Goal: Find contact information

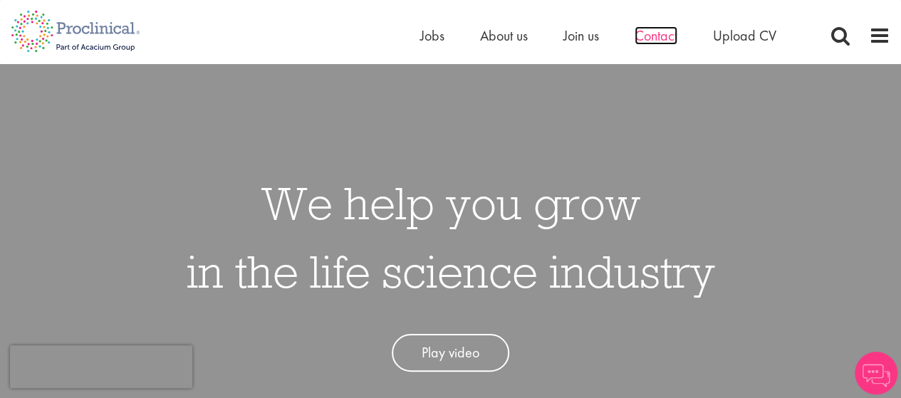
click at [659, 40] on span "Contact" at bounding box center [656, 35] width 43 height 19
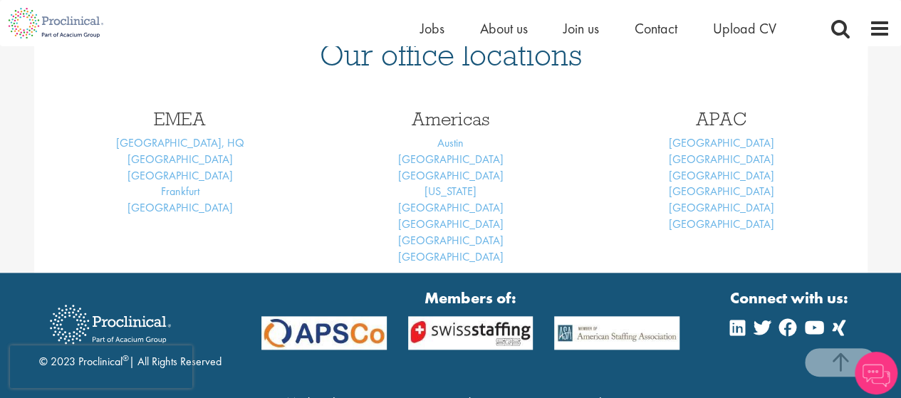
scroll to position [641, 0]
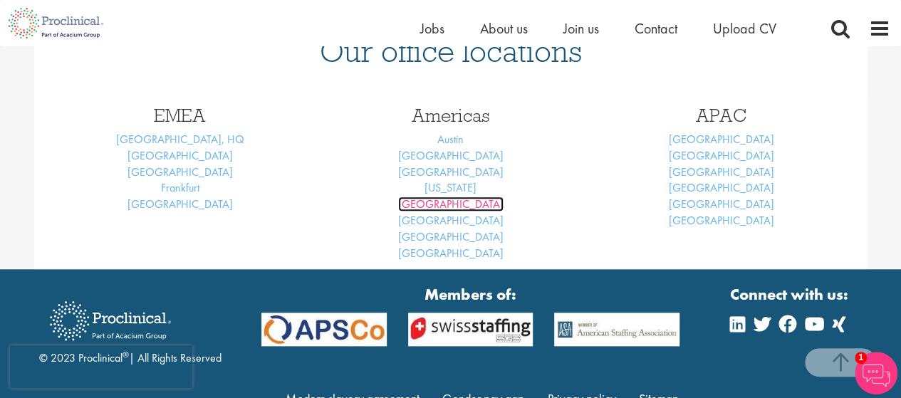
click at [463, 204] on link "[GEOGRAPHIC_DATA]" at bounding box center [450, 204] width 105 height 15
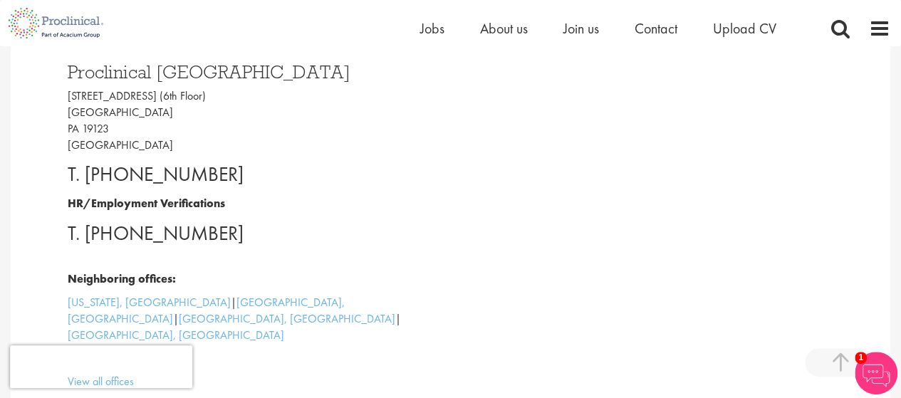
scroll to position [425, 0]
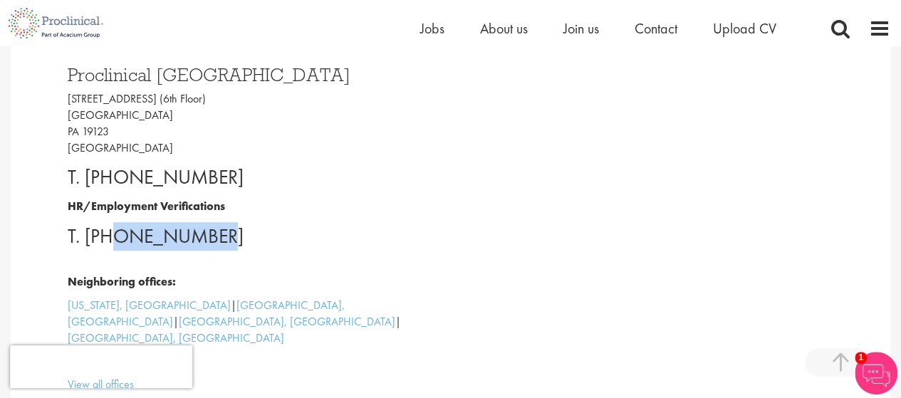
drag, startPoint x: 222, startPoint y: 234, endPoint x: 114, endPoint y: 236, distance: 107.6
click at [114, 236] on p "T. +1 7178201769" at bounding box center [260, 236] width 385 height 28
copy p "7178201769"
